Goal: Information Seeking & Learning: Learn about a topic

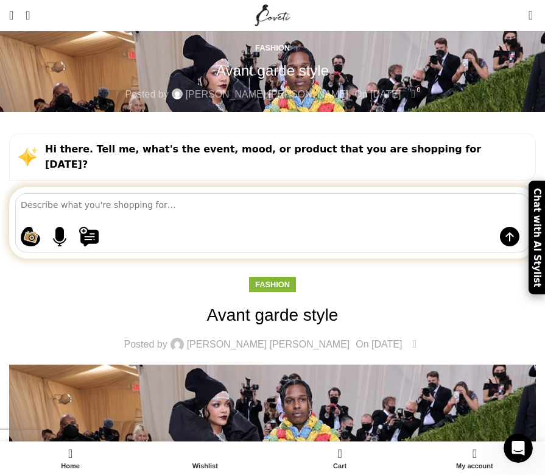
click at [320, 303] on h1 "Avant garde style" at bounding box center [272, 315] width 527 height 24
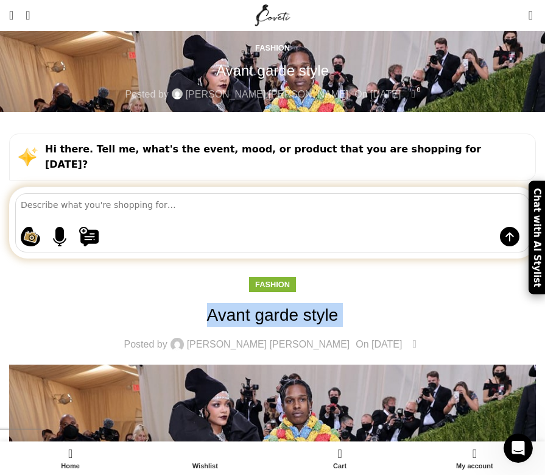
click at [320, 303] on h1 "Avant garde style" at bounding box center [272, 315] width 527 height 24
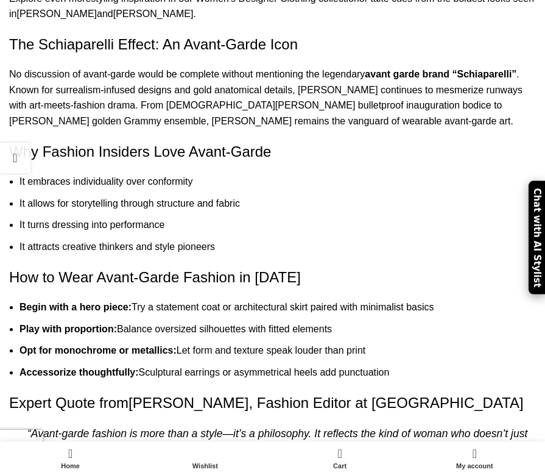
click at [212, 267] on h2 "How to Wear Avant-Garde Fashion in [DATE]" at bounding box center [272, 277] width 527 height 21
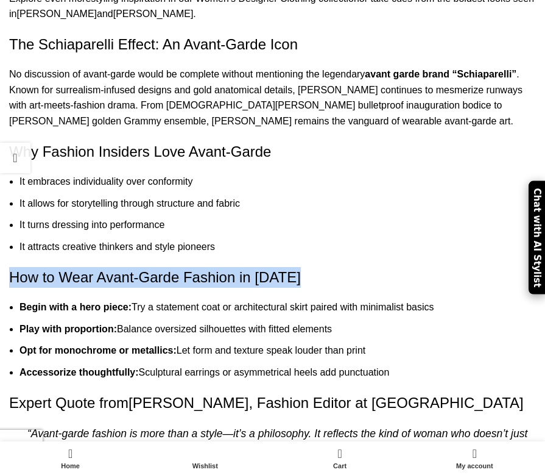
click at [212, 267] on h2 "How to Wear Avant-Garde Fashion in [DATE]" at bounding box center [272, 277] width 527 height 21
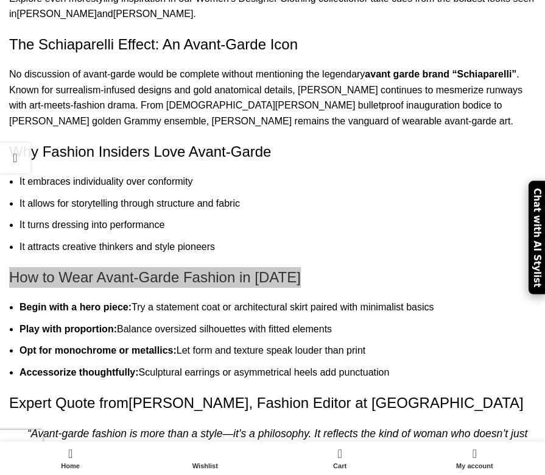
scroll to position [1543, 0]
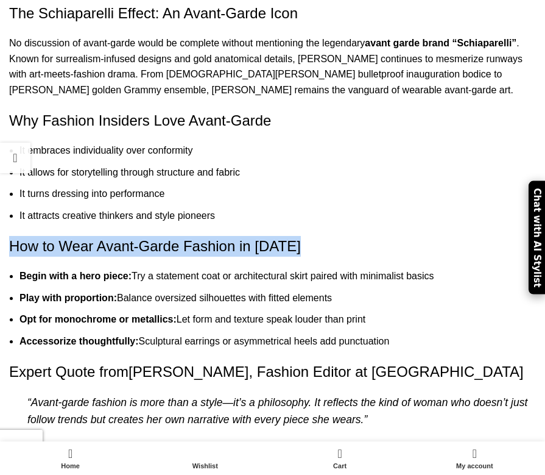
click at [284, 361] on h2 "Expert Quote from [PERSON_NAME] , Fashion Editor at [GEOGRAPHIC_DATA]" at bounding box center [272, 371] width 527 height 21
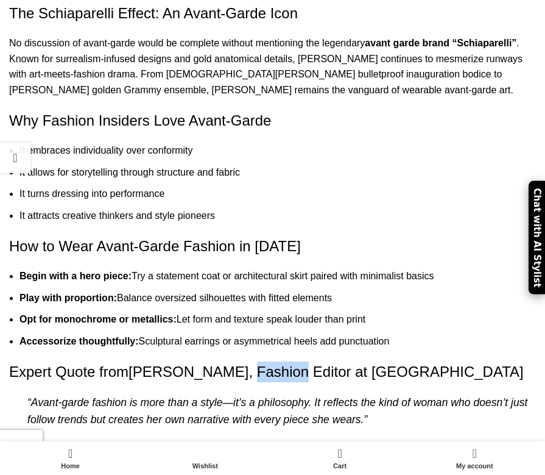
click at [284, 361] on h2 "Expert Quote from [PERSON_NAME] , Fashion Editor at [GEOGRAPHIC_DATA]" at bounding box center [272, 371] width 527 height 21
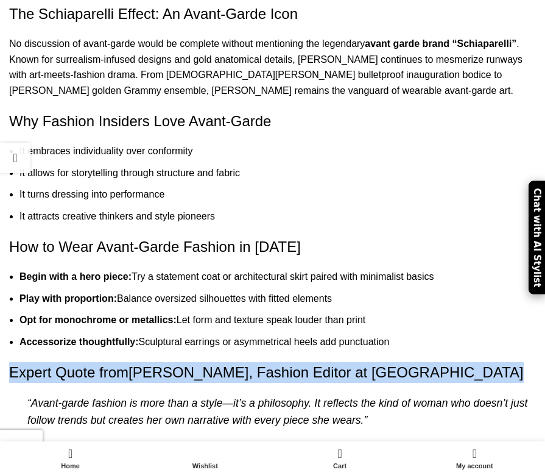
click at [284, 362] on h2 "Expert Quote from [PERSON_NAME] , Fashion Editor at [GEOGRAPHIC_DATA]" at bounding box center [272, 372] width 527 height 21
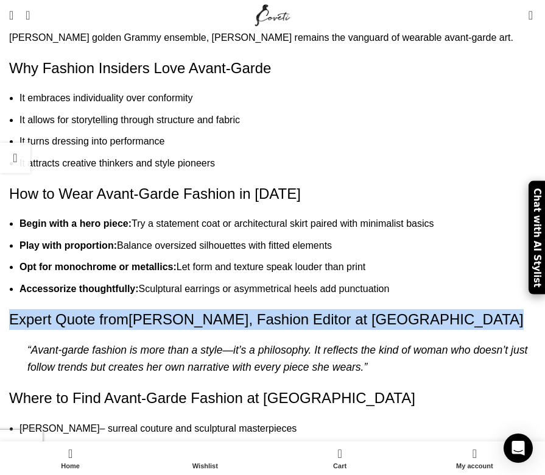
scroll to position [1636, 0]
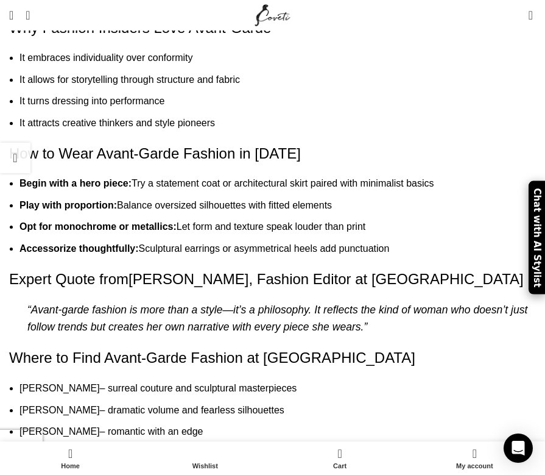
click at [203, 347] on h2 "Where to Find Avant-Garde Fashion at [GEOGRAPHIC_DATA]" at bounding box center [272, 357] width 527 height 21
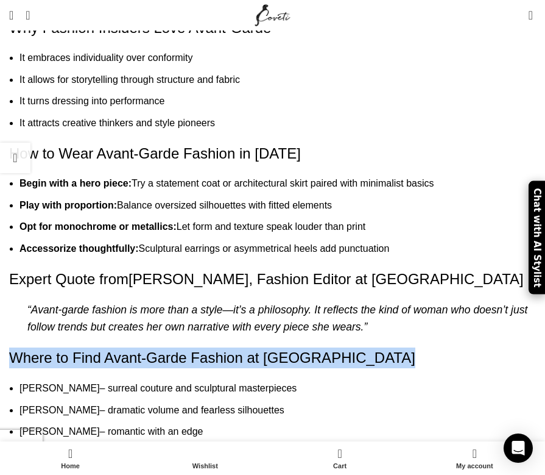
click at [203, 347] on h2 "Where to Find Avant-Garde Fashion at [GEOGRAPHIC_DATA]" at bounding box center [272, 357] width 527 height 21
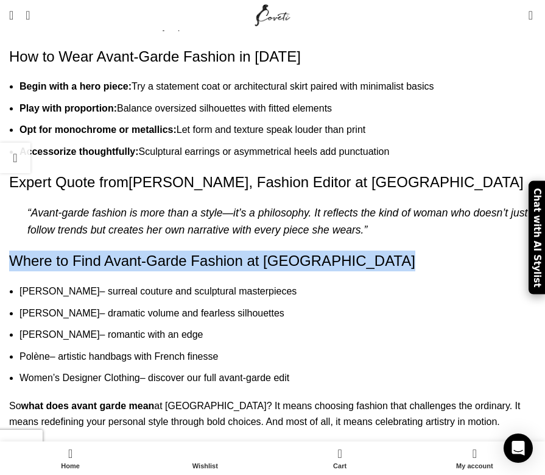
scroll to position [1732, 0]
